Goal: Information Seeking & Learning: Check status

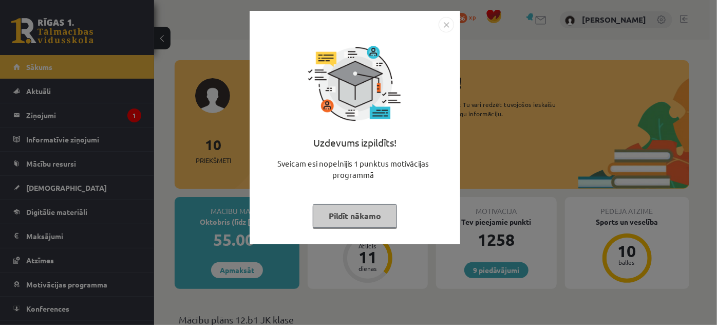
click at [448, 24] on img "Close" at bounding box center [446, 24] width 15 height 15
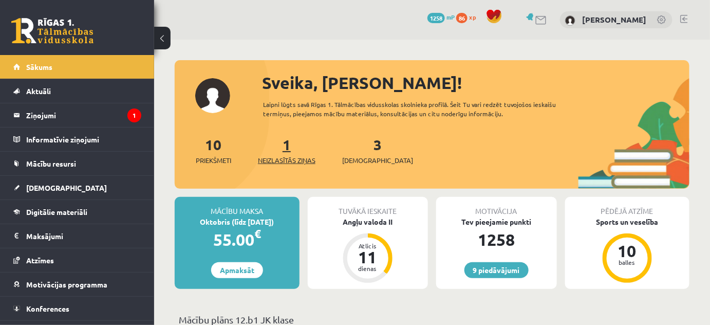
click at [284, 155] on span "Neizlasītās ziņas" at bounding box center [287, 160] width 58 height 10
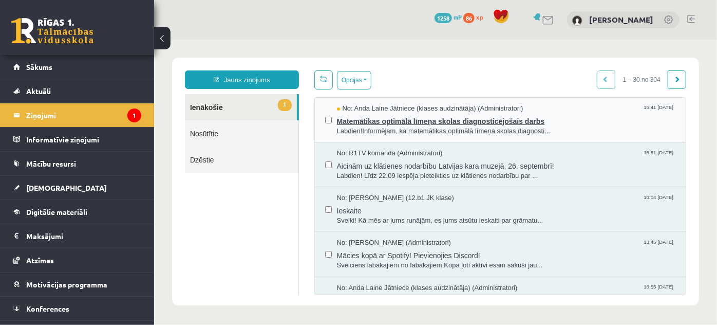
click at [394, 121] on span "Matemātikas optimālā līmeņa skolas diagnosticējošais darbs" at bounding box center [505, 119] width 339 height 13
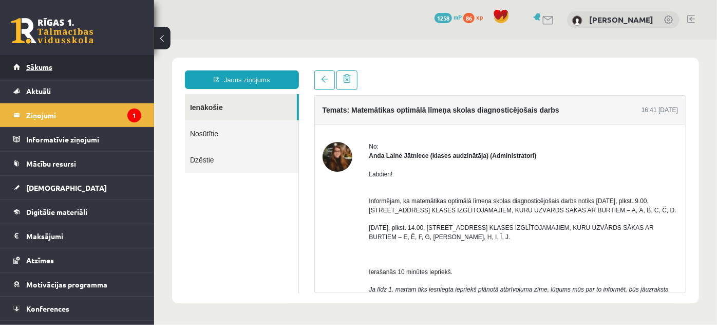
click at [57, 61] on link "Sākums" at bounding box center [77, 67] width 128 height 24
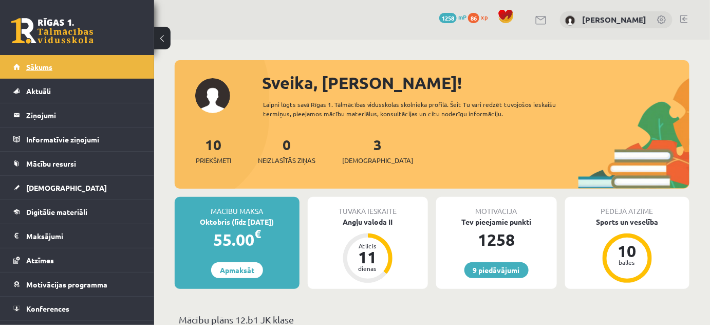
click at [37, 67] on span "Sākums" at bounding box center [39, 66] width 26 height 9
click at [686, 18] on link at bounding box center [684, 19] width 8 height 8
